Goal: Check status

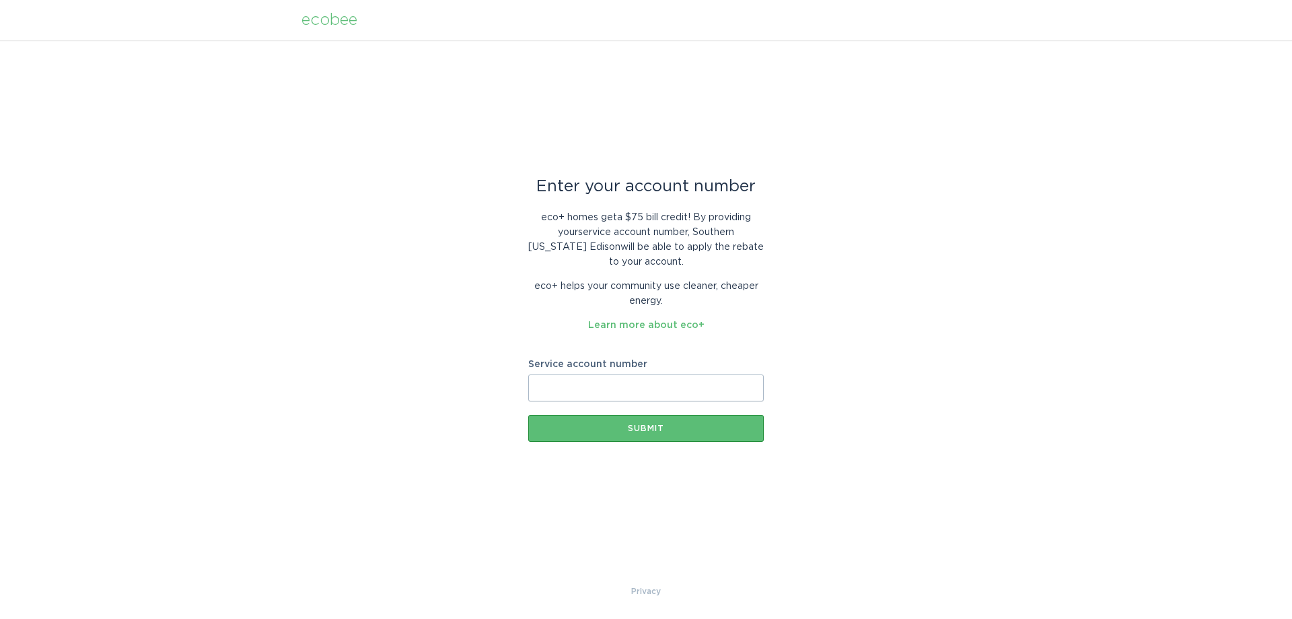
click at [625, 384] on input "Service account number" at bounding box center [646, 387] width 236 height 27
type input "700567502483"
click at [643, 433] on button "Submit" at bounding box center [646, 428] width 236 height 27
